Goal: Find specific page/section: Find specific page/section

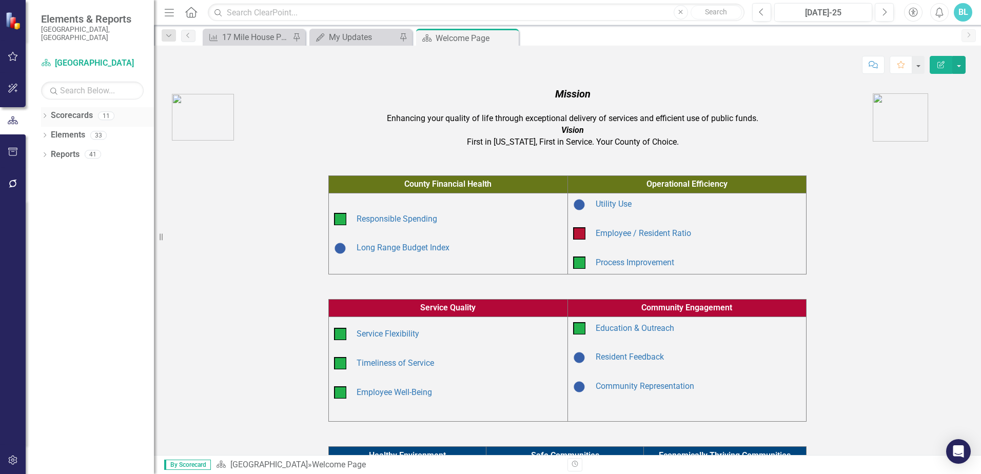
click at [44, 114] on icon "Dropdown" at bounding box center [44, 117] width 7 height 6
click at [48, 151] on icon "Dropdown" at bounding box center [50, 154] width 8 height 6
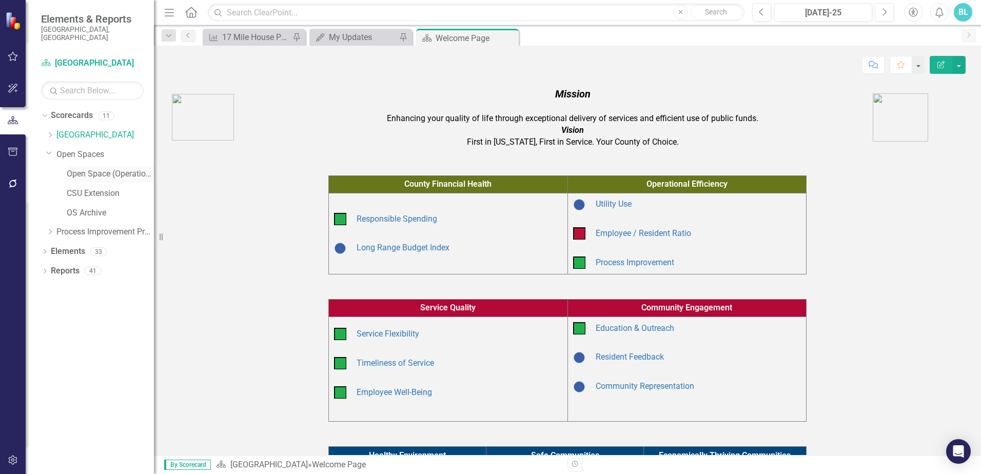
click at [86, 170] on link "Open Space (Operations)" at bounding box center [110, 174] width 87 height 12
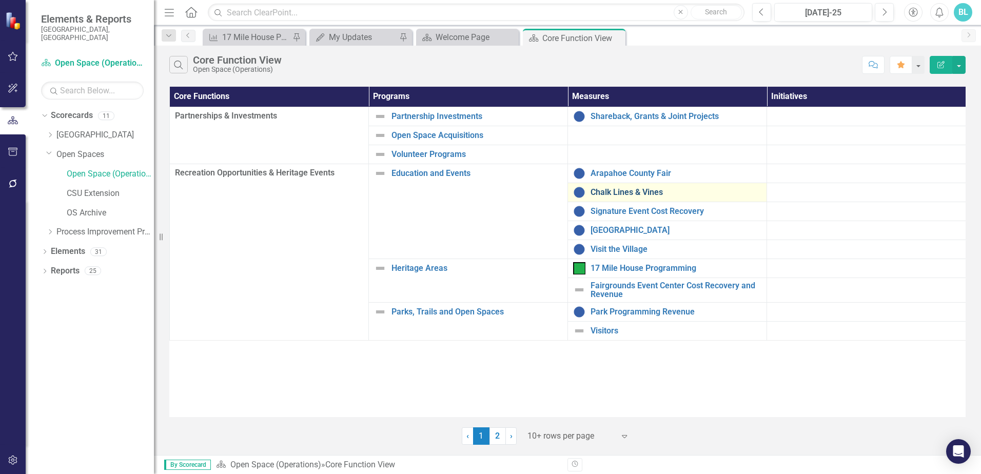
click at [620, 191] on link "Chalk Lines & Vines" at bounding box center [676, 192] width 171 height 9
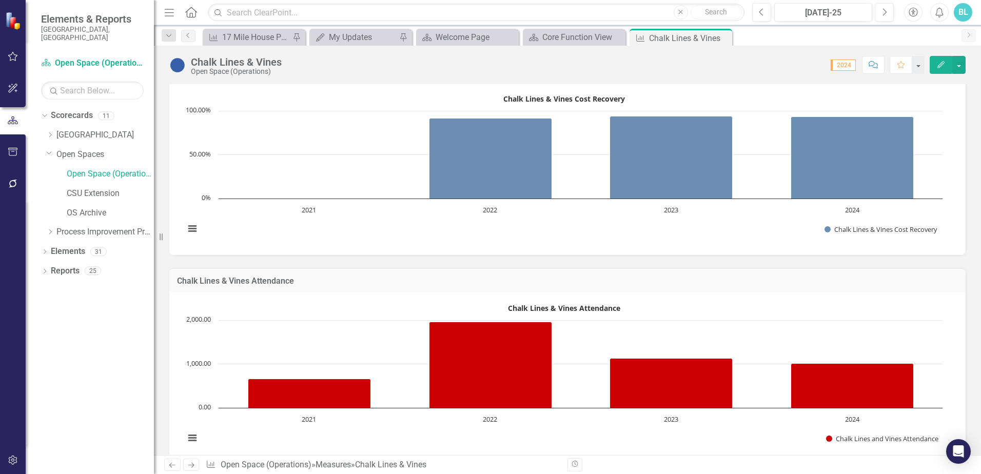
scroll to position [1, 0]
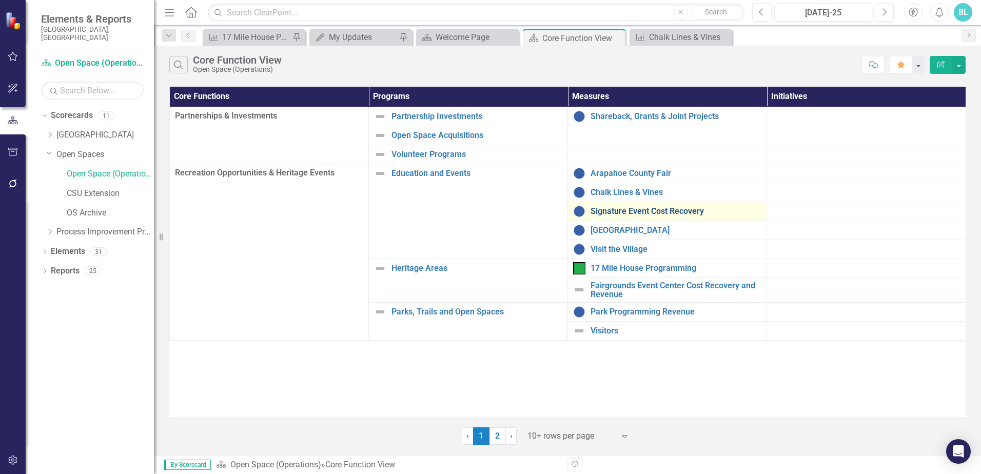
click at [642, 212] on link "Signature Event Cost Recovery" at bounding box center [676, 211] width 171 height 9
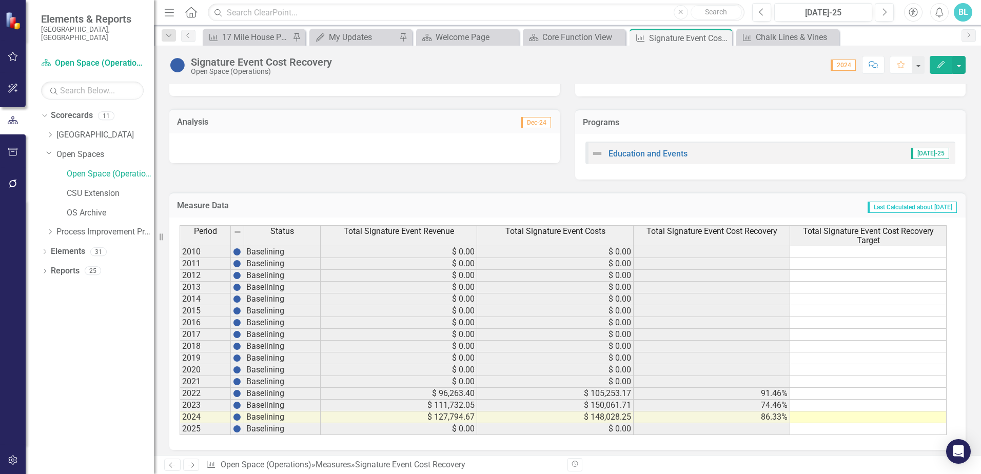
scroll to position [468, 0]
